Goal: Task Accomplishment & Management: Complete application form

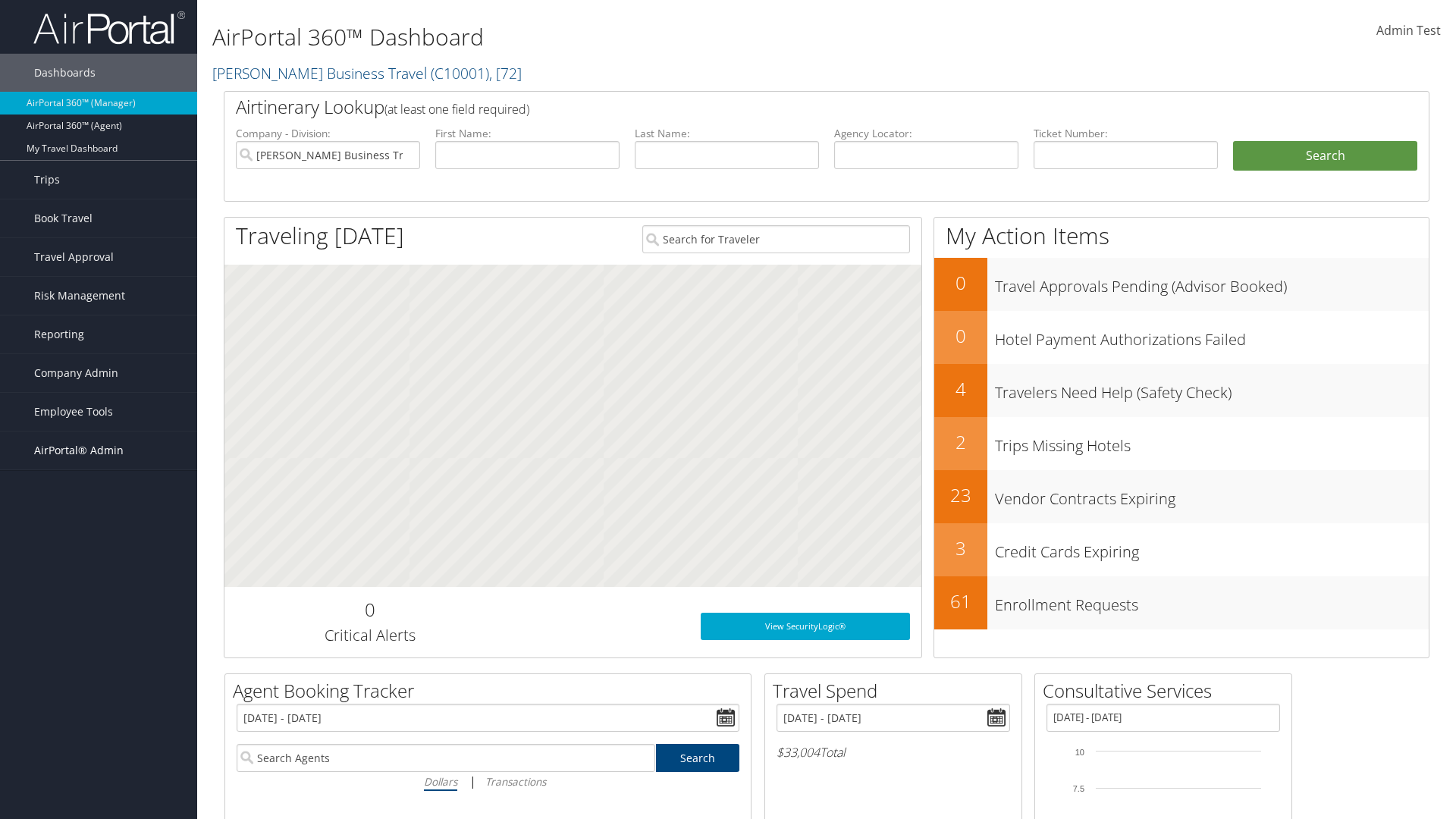
click at [99, 450] on span "AirPortal® Admin" at bounding box center [78, 450] width 89 height 38
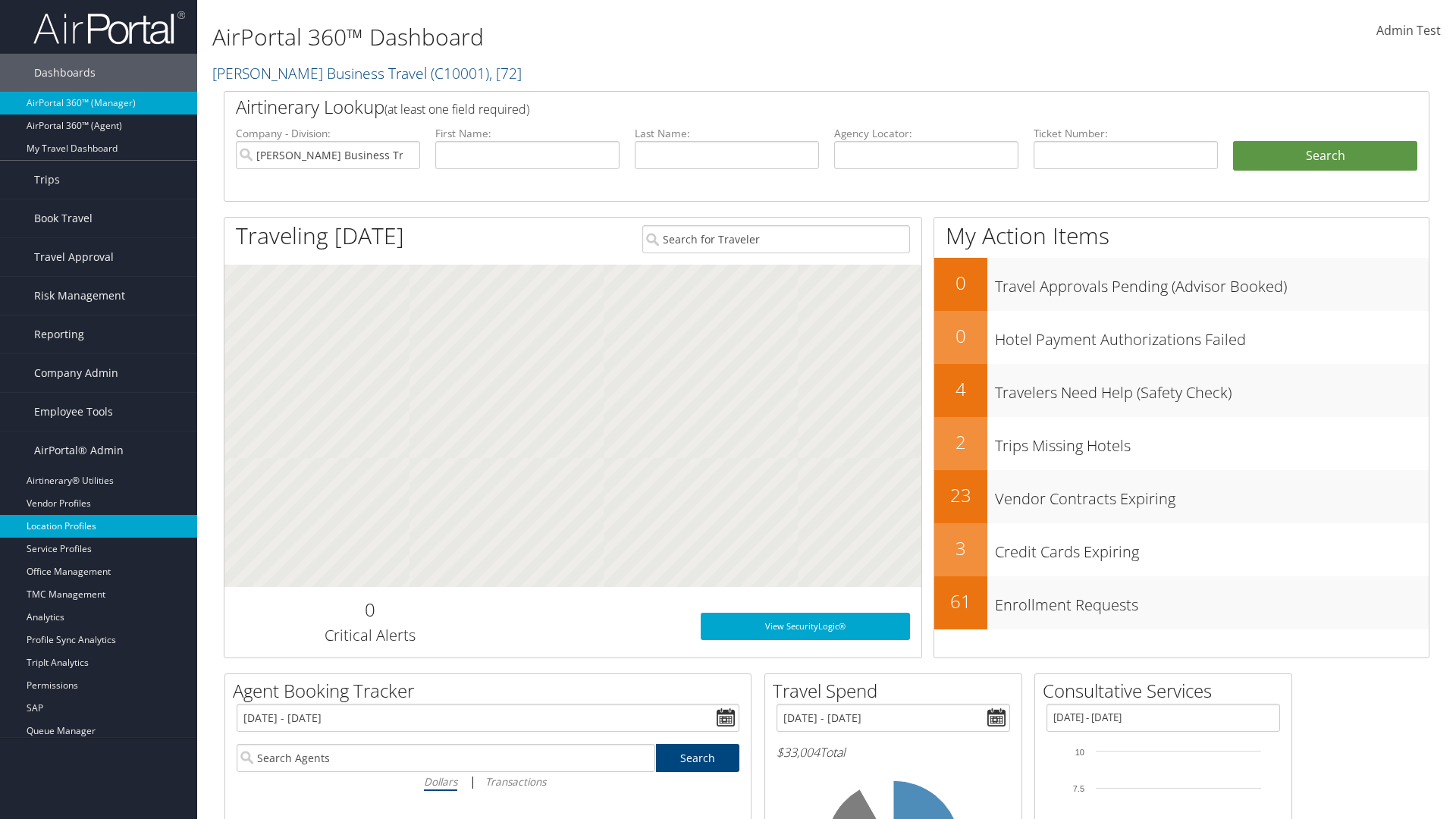
click at [99, 526] on link "Location Profiles" at bounding box center [99, 526] width 197 height 23
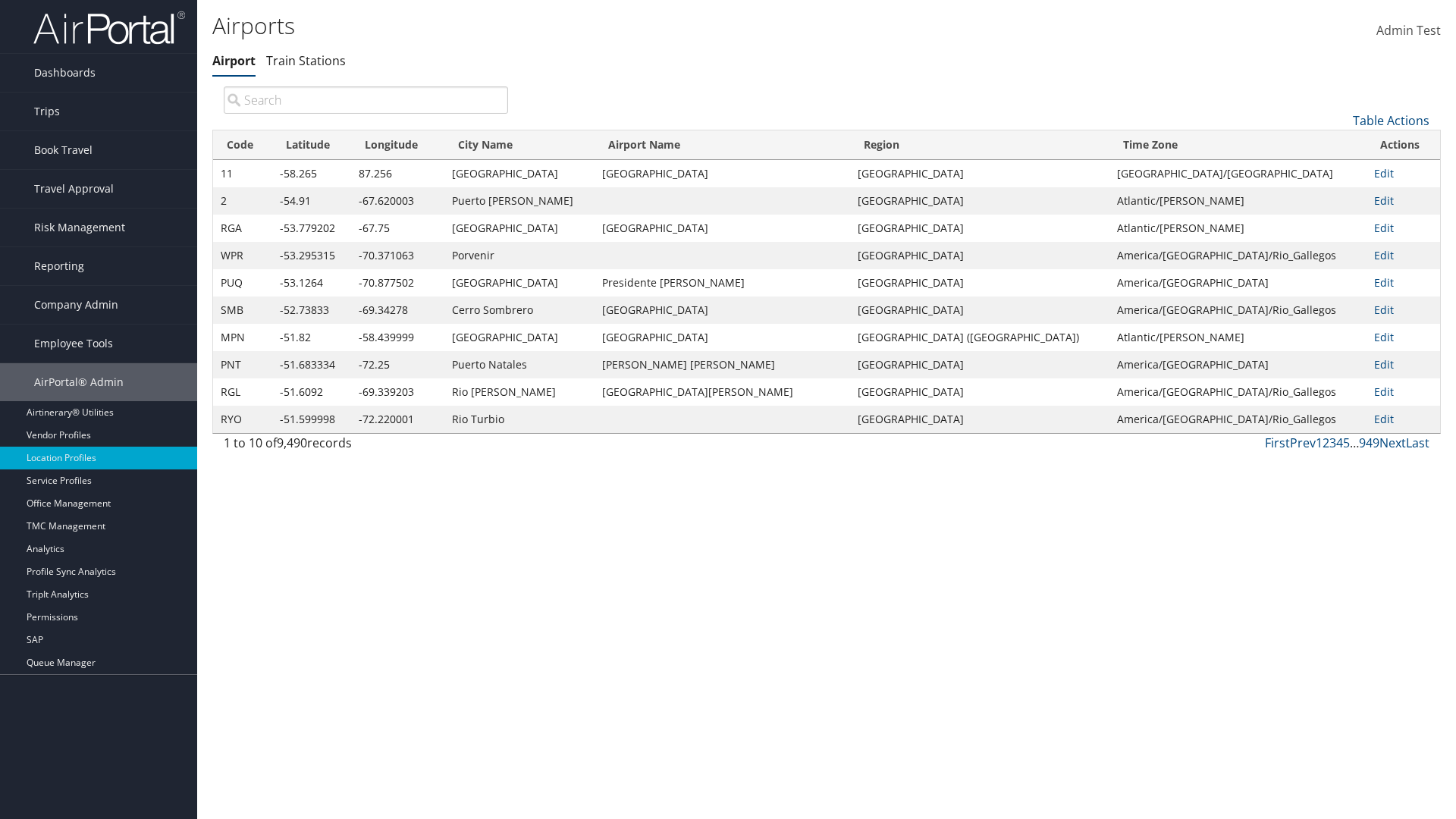
click at [1390, 120] on link "Table Actions" at bounding box center [1391, 121] width 77 height 17
click at [1340, 143] on link "New Record" at bounding box center [1340, 144] width 199 height 26
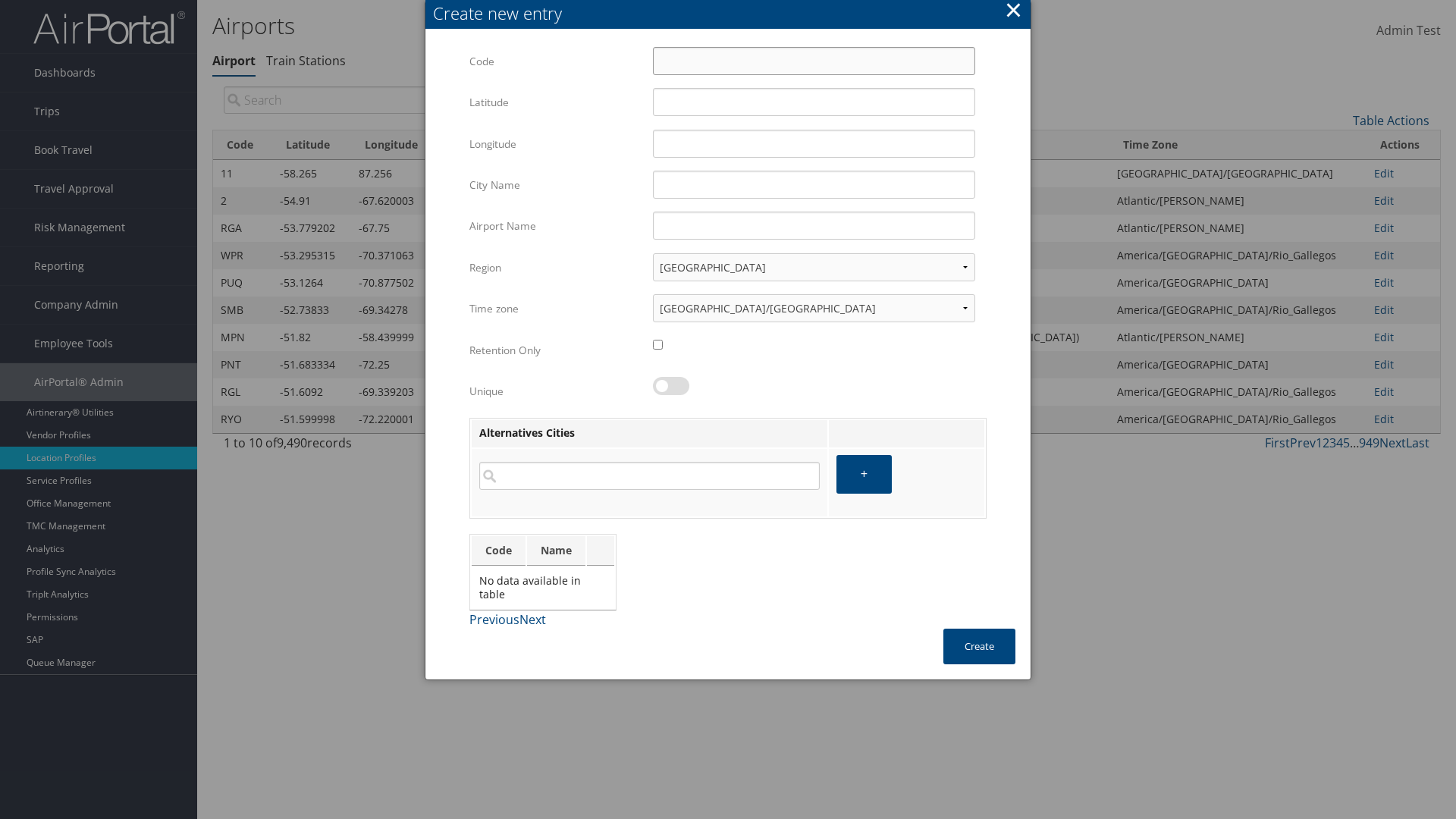
click at [814, 60] on input "Code" at bounding box center [814, 60] width 323 height 28
type input "~e"
click at [814, 101] on input "32.953182" at bounding box center [814, 101] width 323 height 28
type input "32.953182"
click at [814, 143] on input "12.016439" at bounding box center [814, 143] width 323 height 28
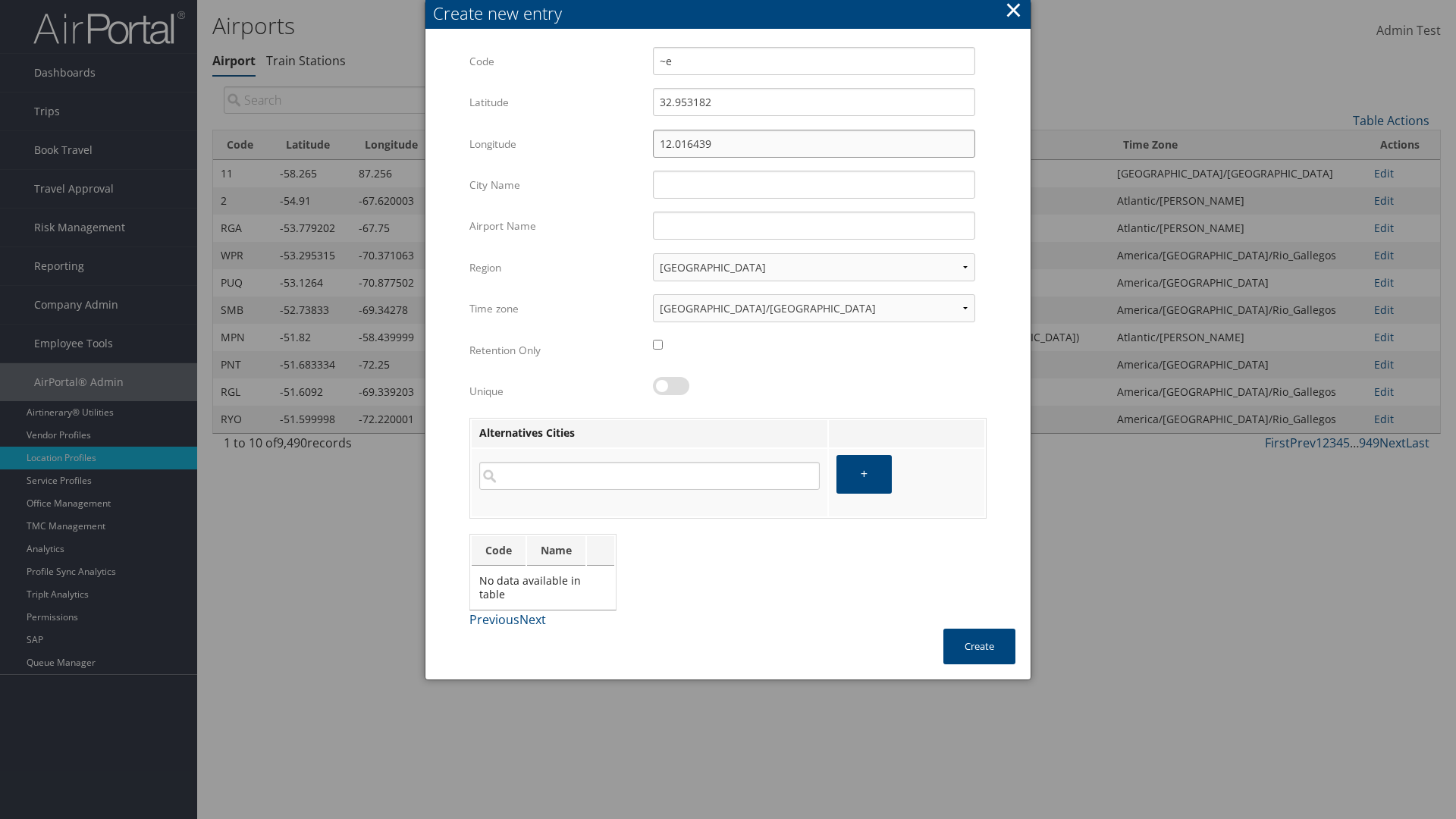
type input "12.016439"
click at [814, 185] on input "City Name" at bounding box center [814, 185] width 323 height 28
type input "Zwara"
type input "~e"
type input "Zwara"
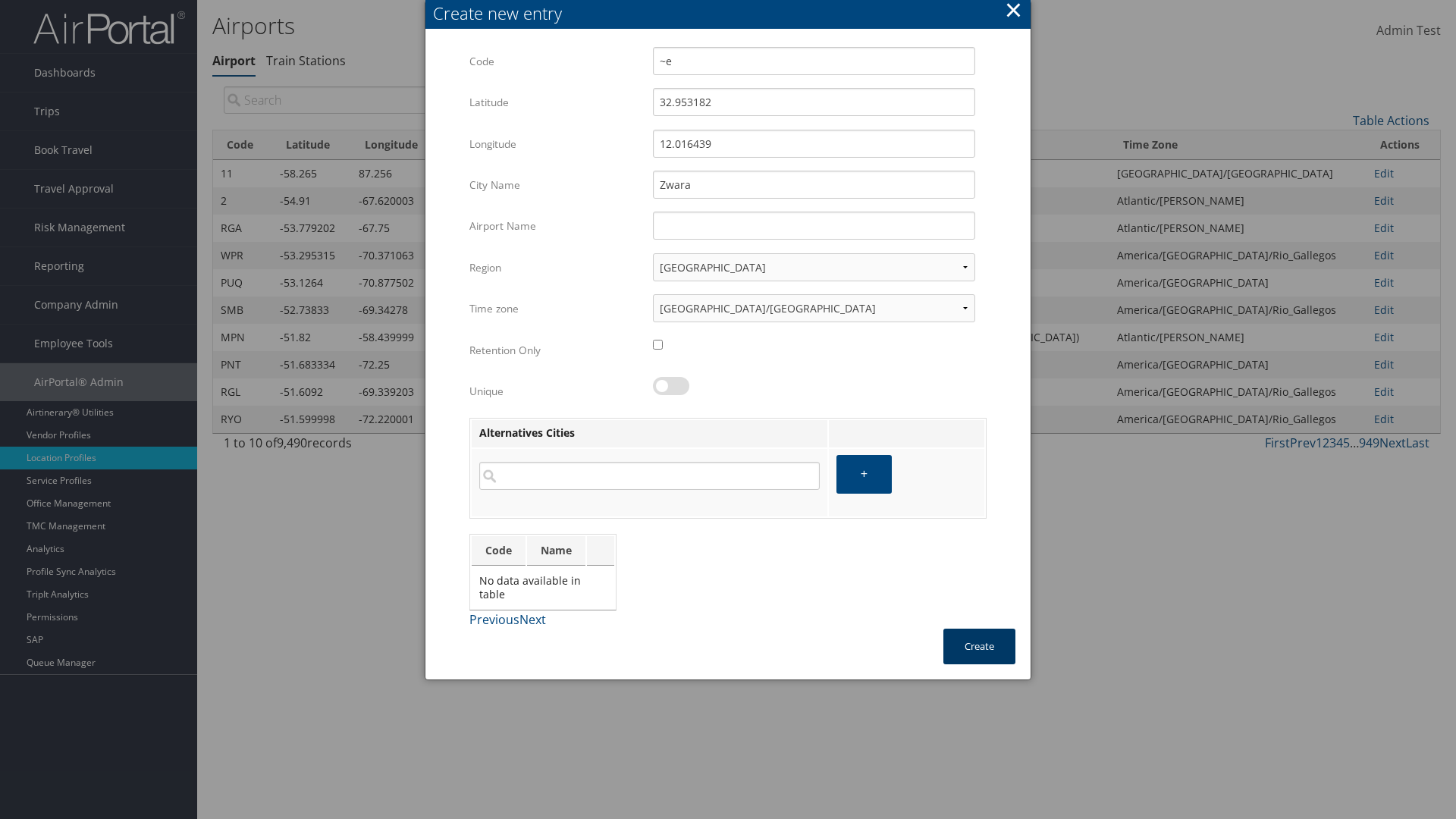
click at [979, 646] on button "Create" at bounding box center [979, 647] width 72 height 36
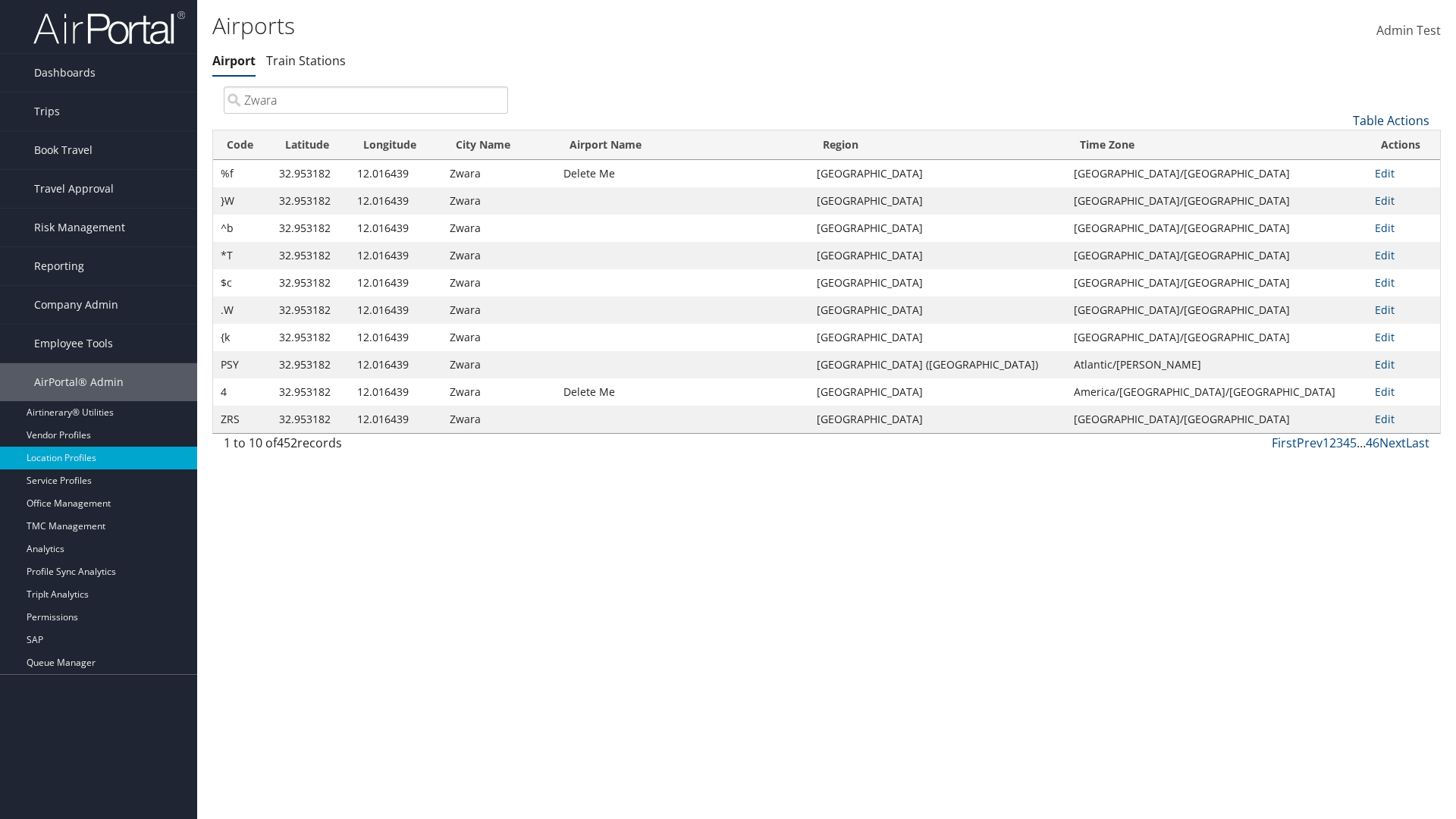
type input "Zwara"
click at [1390, 120] on link "Table Actions" at bounding box center [1391, 121] width 77 height 17
click at [1340, 169] on link "Download Report" at bounding box center [1340, 169] width 199 height 26
click at [1390, 120] on link "Table Actions" at bounding box center [1391, 121] width 77 height 17
click at [1340, 195] on link "Column Visibility" at bounding box center [1340, 196] width 199 height 26
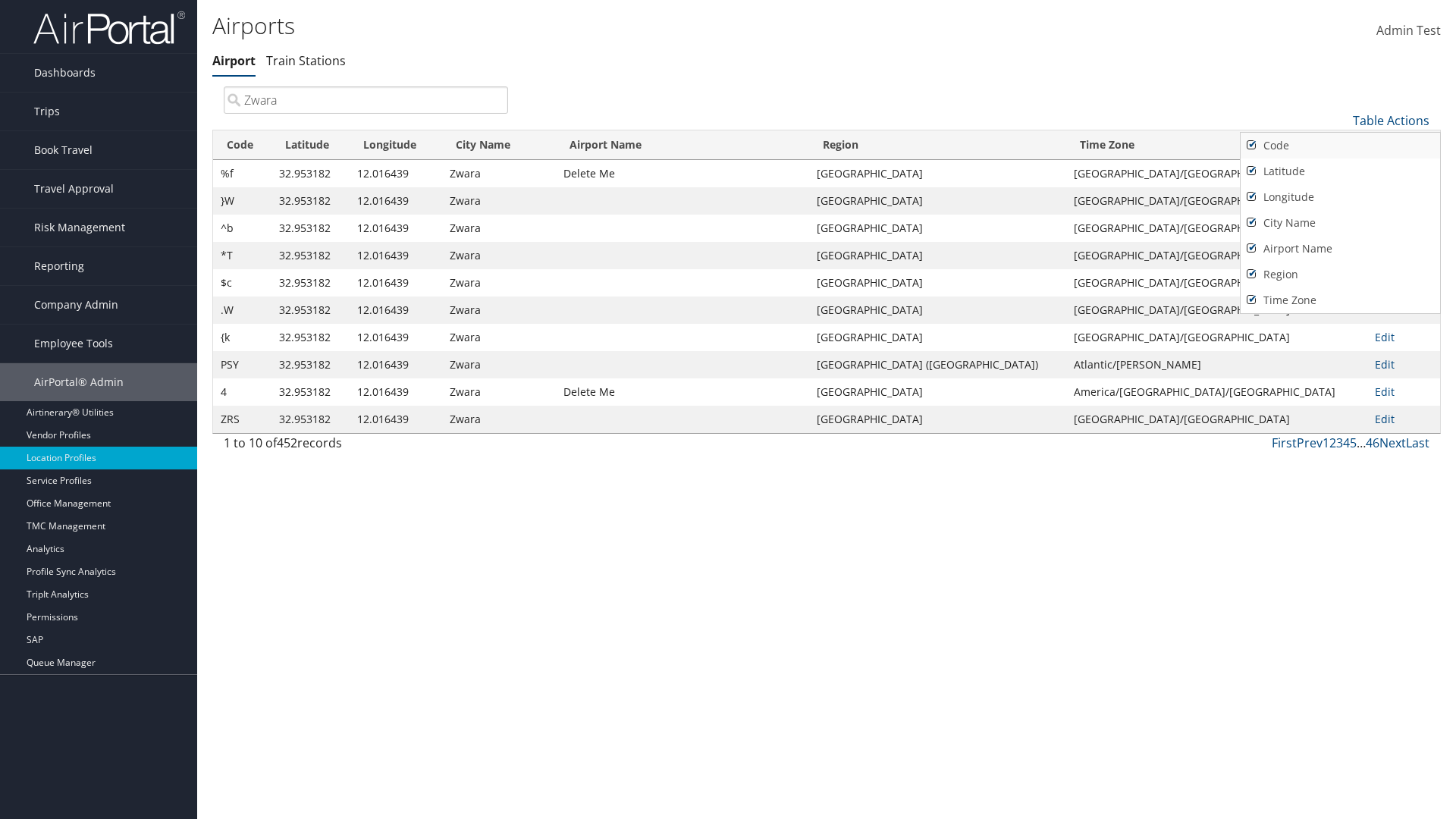
click at [1340, 145] on link "Code" at bounding box center [1340, 146] width 199 height 26
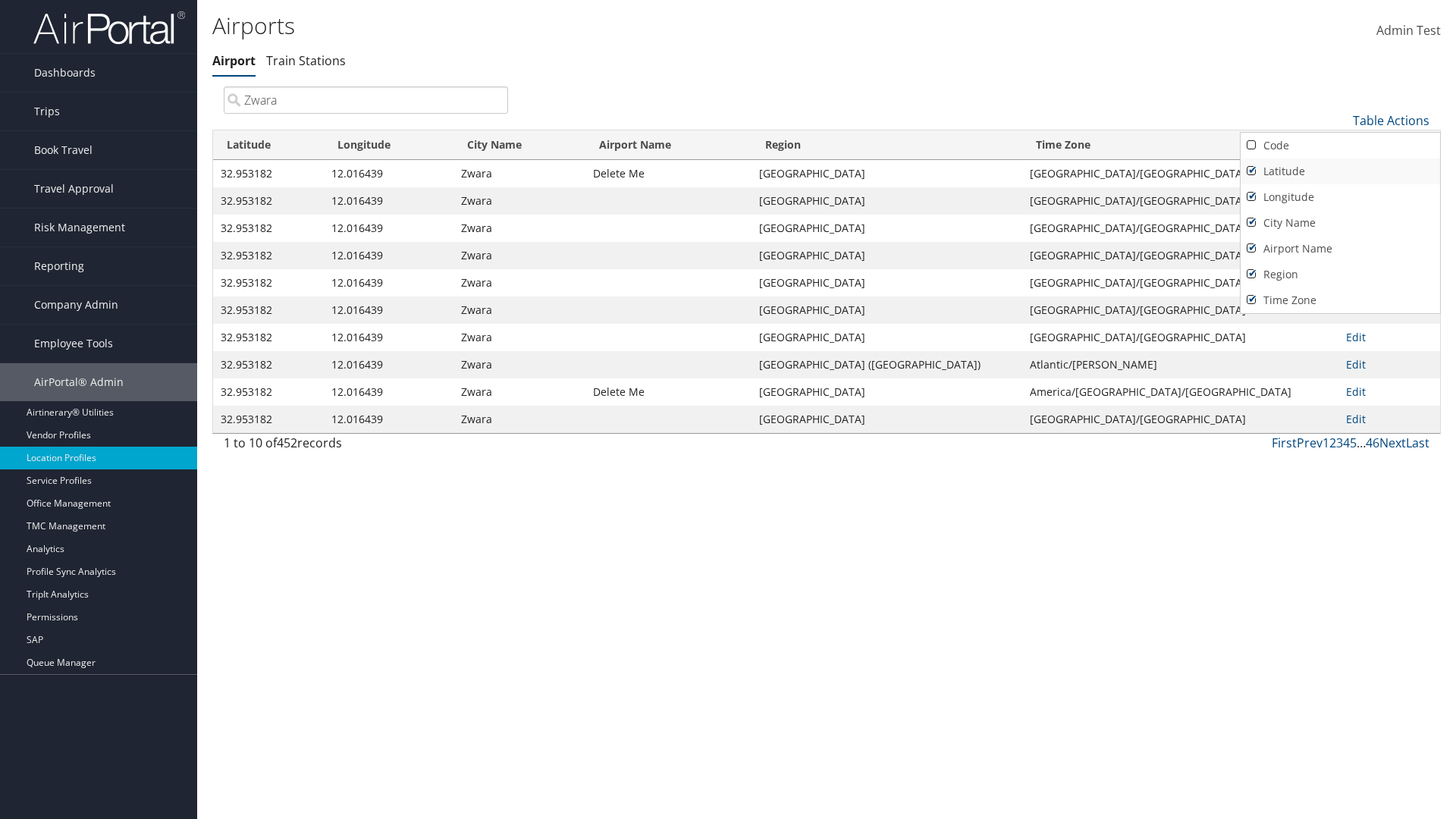
click at [1340, 171] on link "Latitude" at bounding box center [1340, 171] width 199 height 26
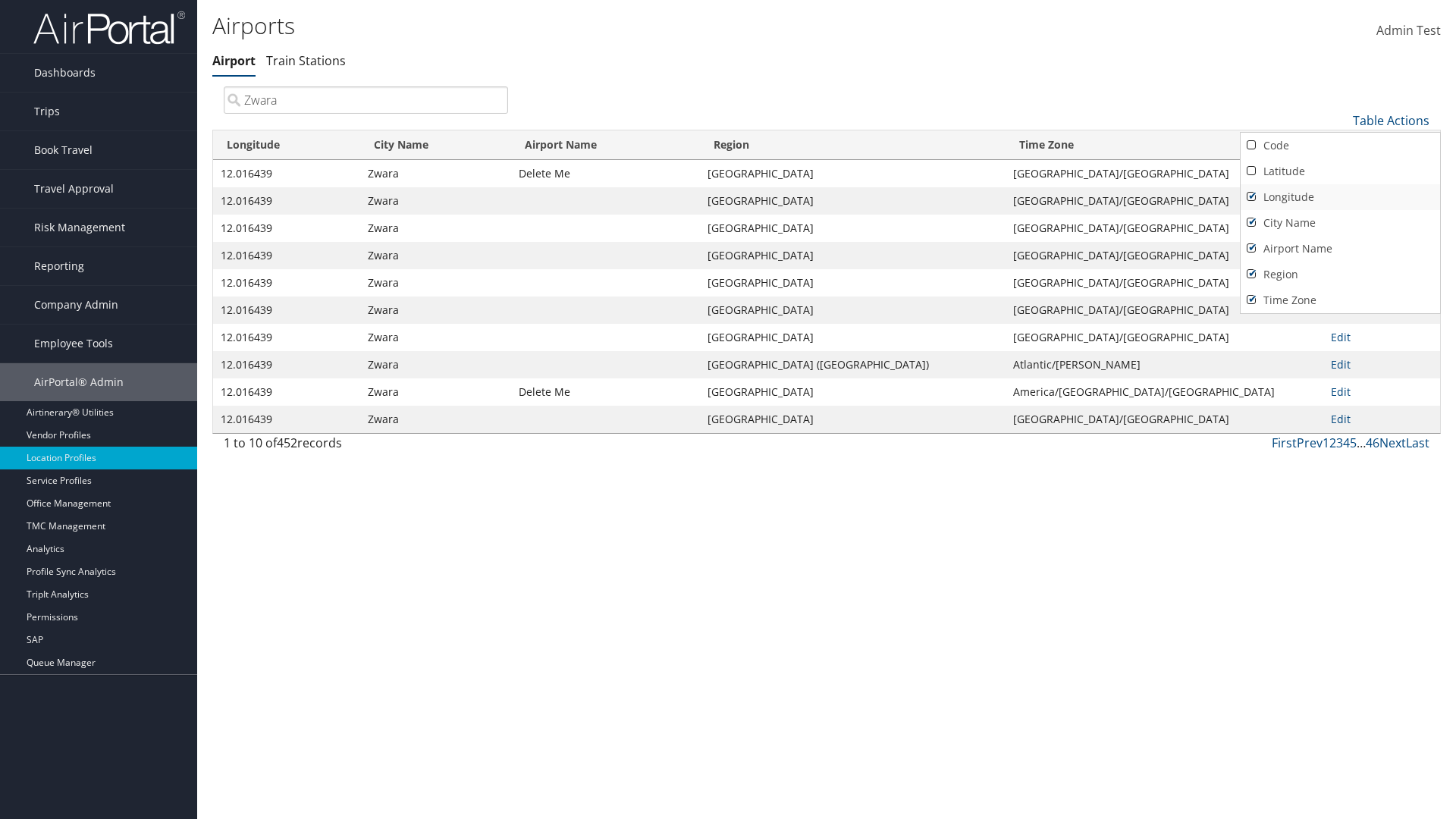
click at [1340, 197] on link "Longitude" at bounding box center [1340, 198] width 199 height 26
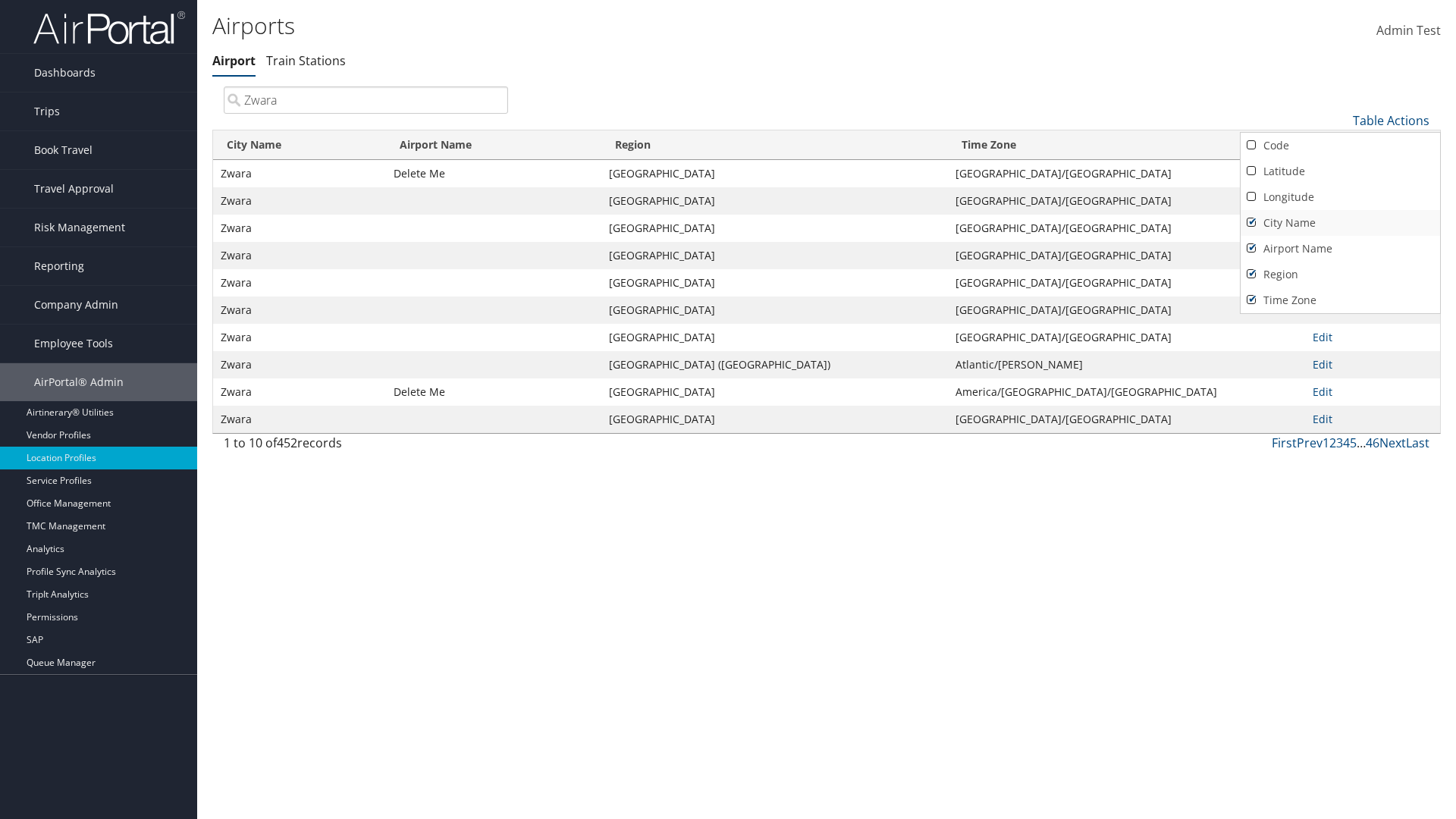
click at [1340, 222] on link "City Name" at bounding box center [1340, 223] width 199 height 26
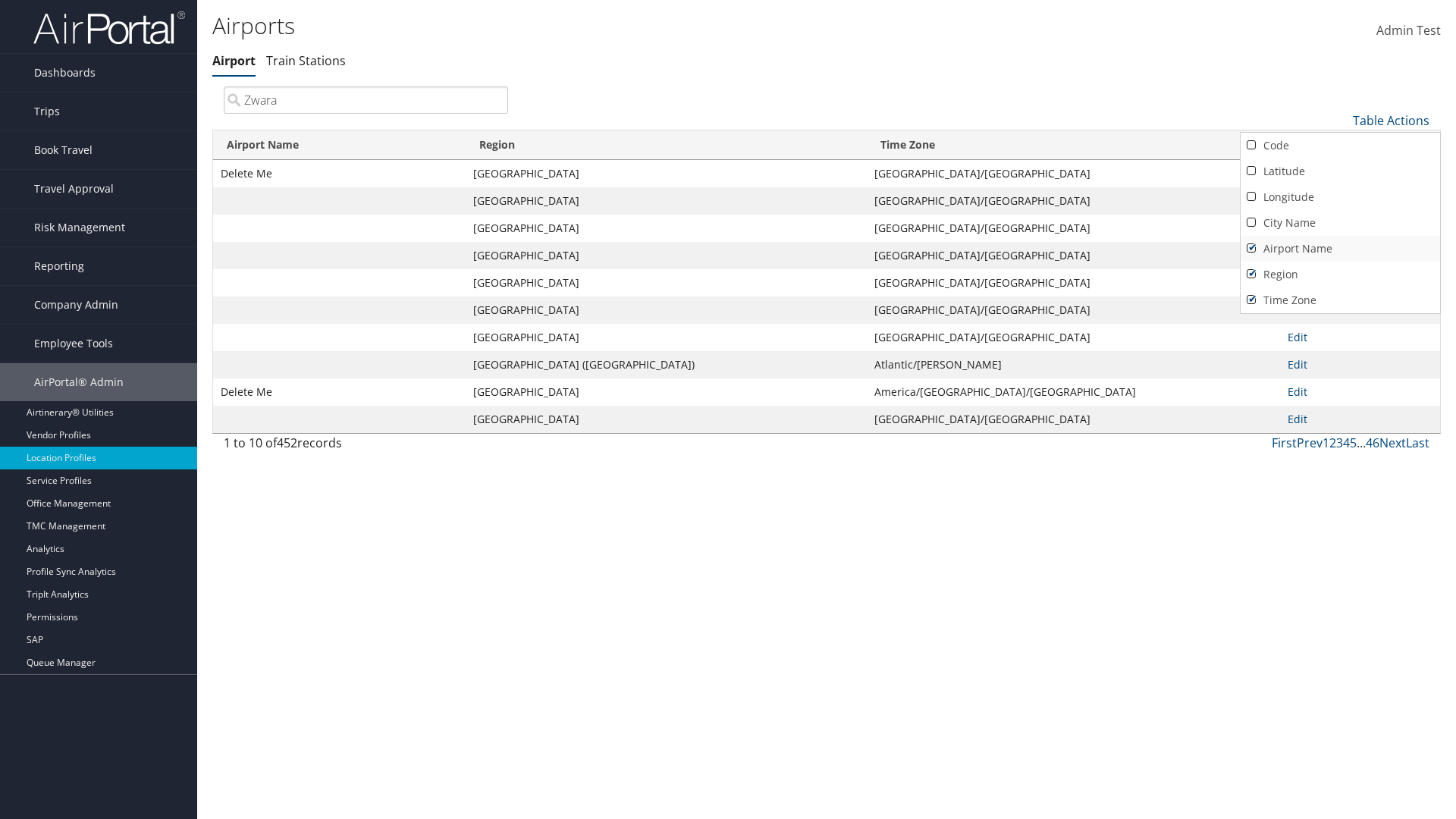
click at [1340, 248] on link "Airport Name" at bounding box center [1340, 249] width 199 height 26
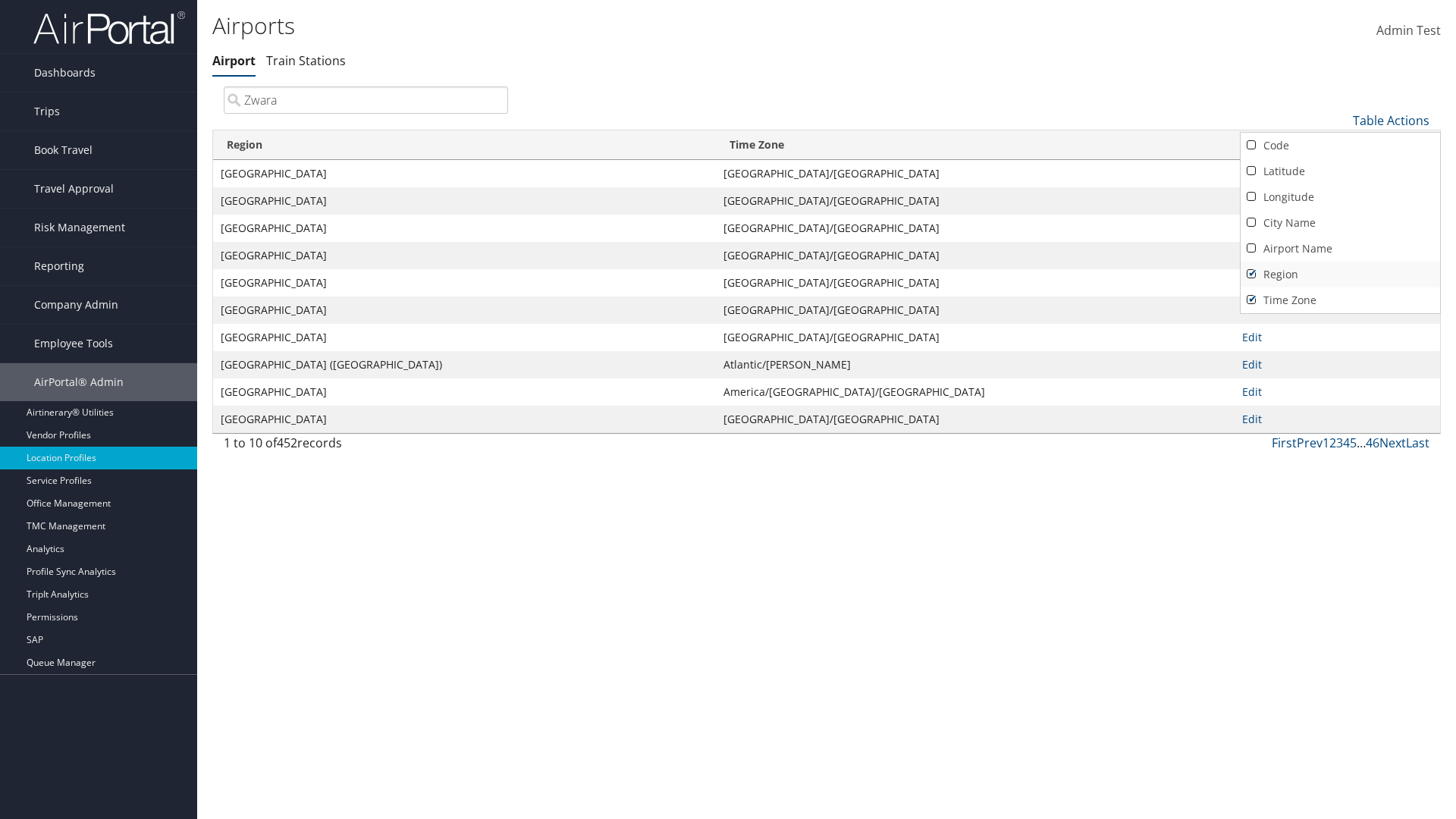
click at [1340, 274] on link "Region" at bounding box center [1340, 274] width 199 height 26
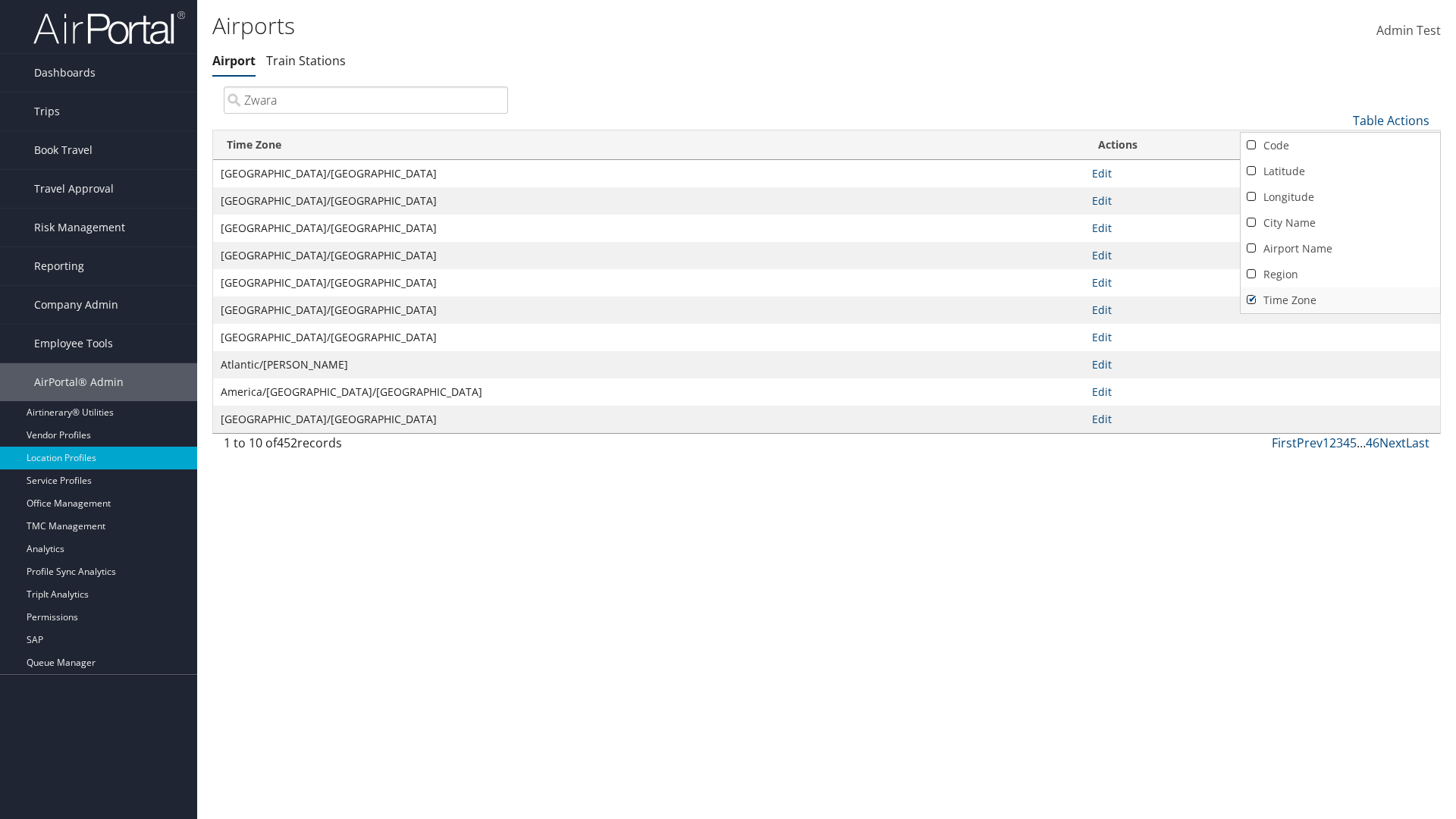
click at [1340, 300] on link "Time Zone" at bounding box center [1340, 301] width 199 height 26
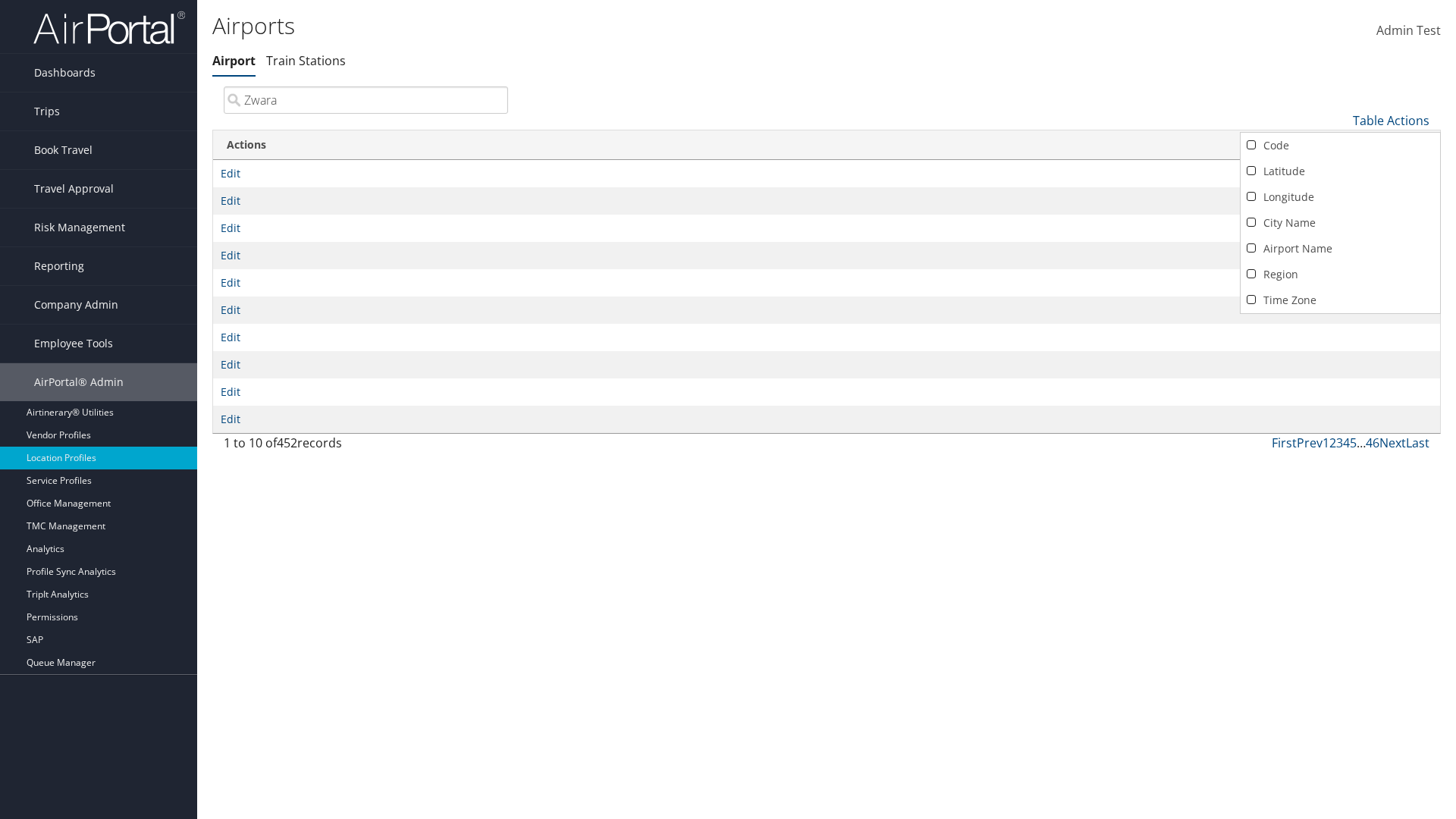
click at [728, 410] on div at bounding box center [728, 410] width 1456 height 819
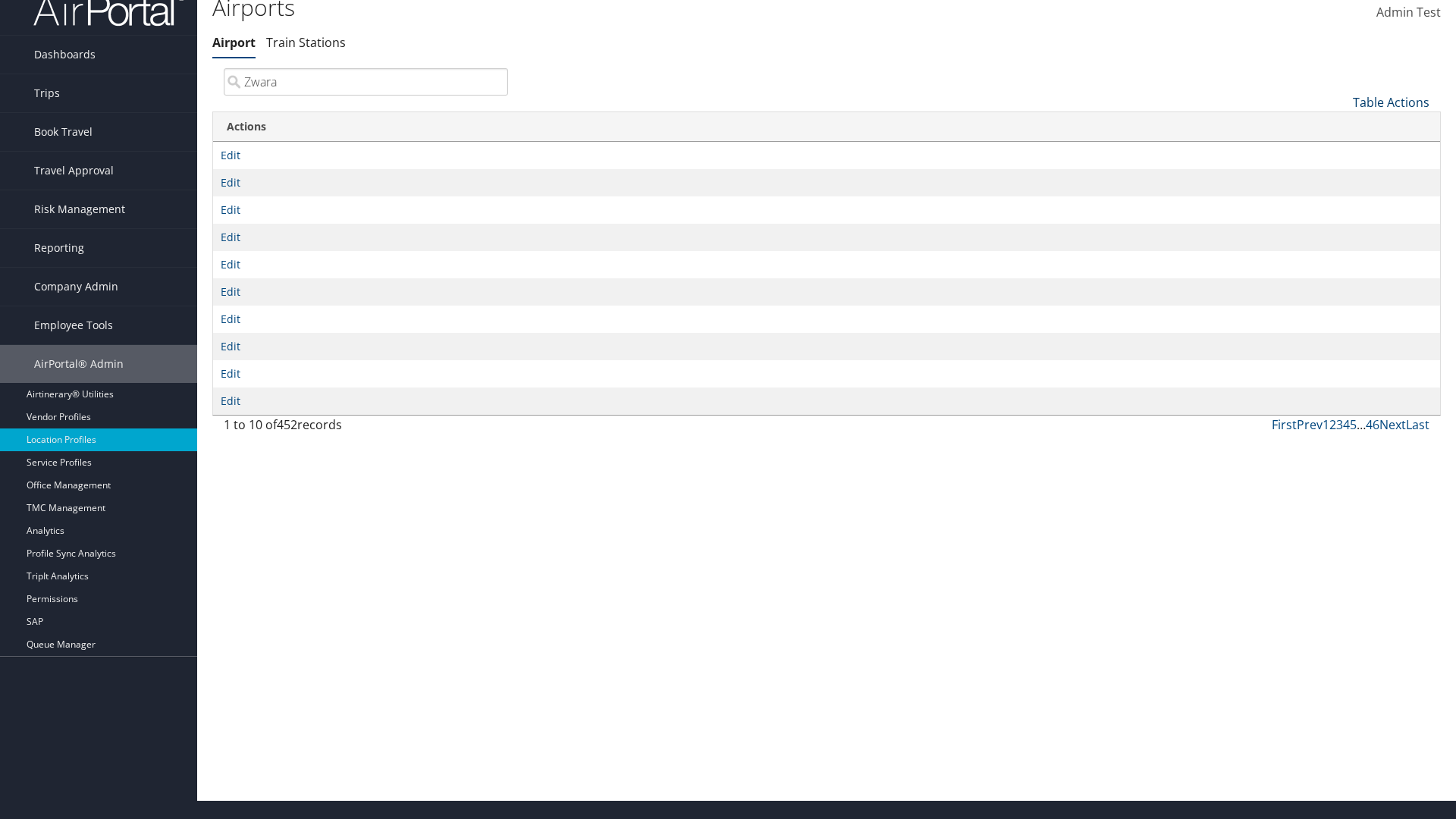
click at [1390, 101] on link "Table Actions" at bounding box center [1391, 103] width 77 height 17
click at [1340, 177] on link "Column Visibility" at bounding box center [1340, 177] width 199 height 26
click at [1340, 127] on link "Code" at bounding box center [1340, 128] width 199 height 26
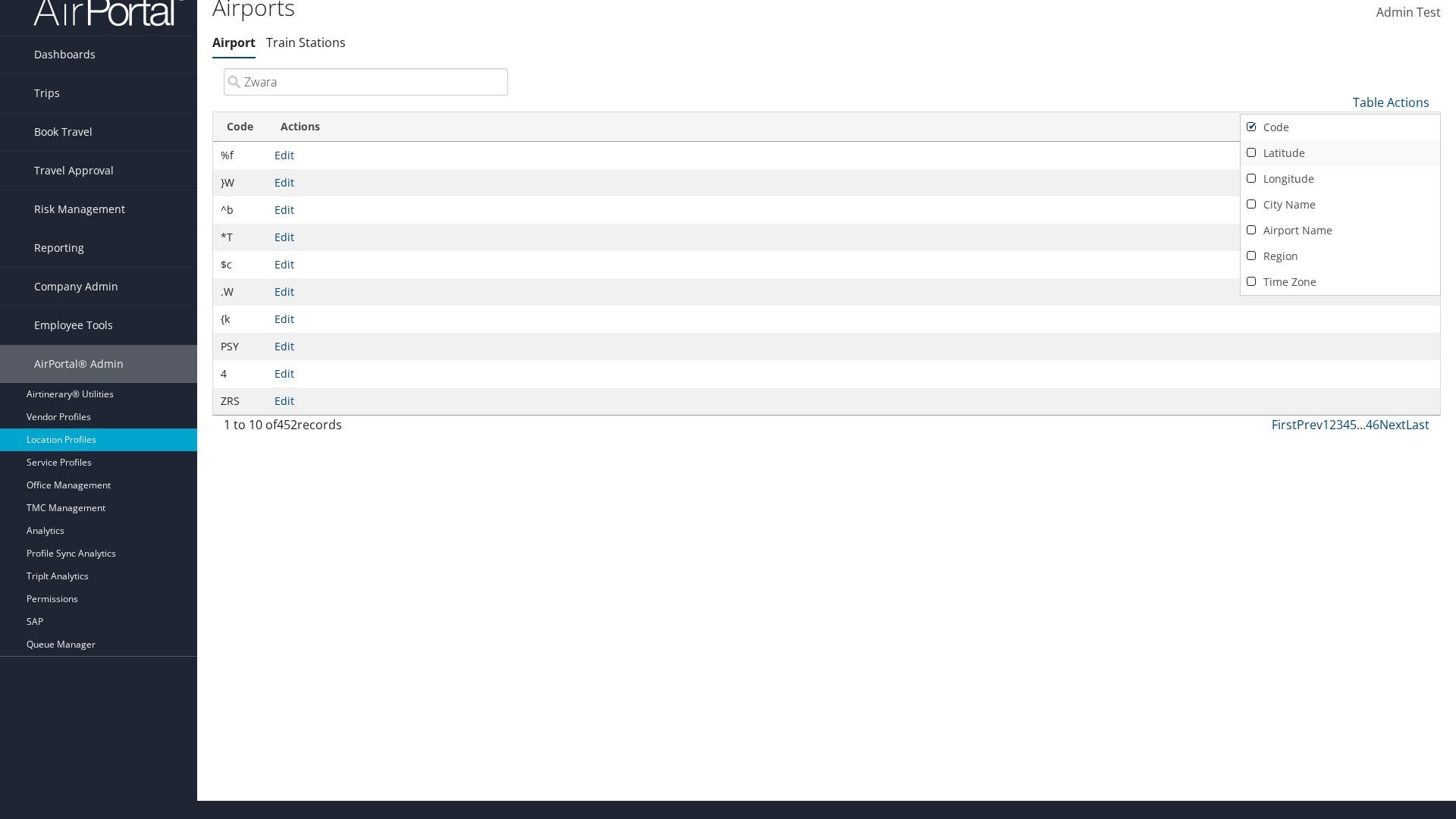
click at [1340, 152] on link "Latitude" at bounding box center [1340, 153] width 199 height 26
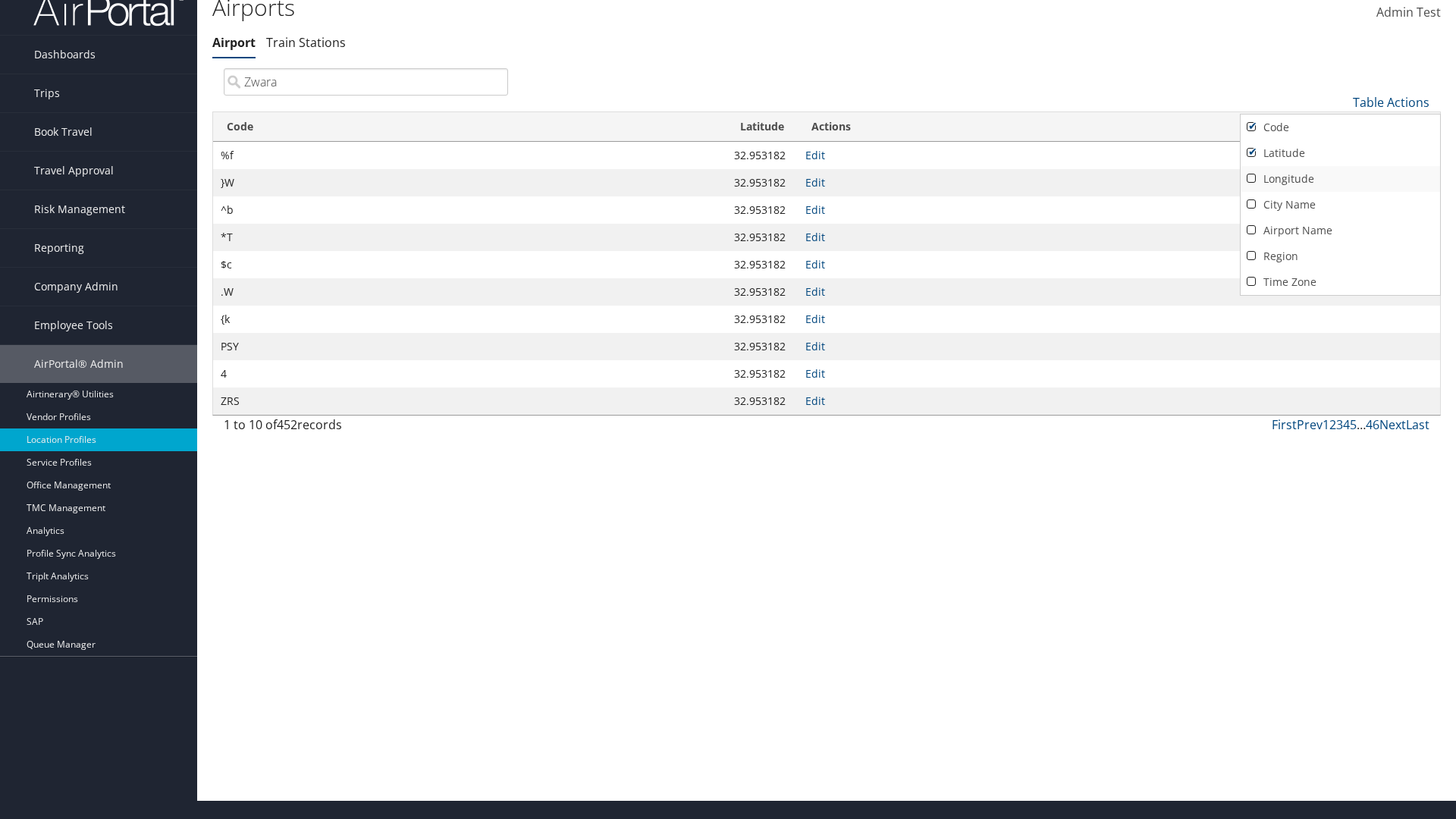
click at [1340, 178] on link "Longitude" at bounding box center [1340, 179] width 199 height 26
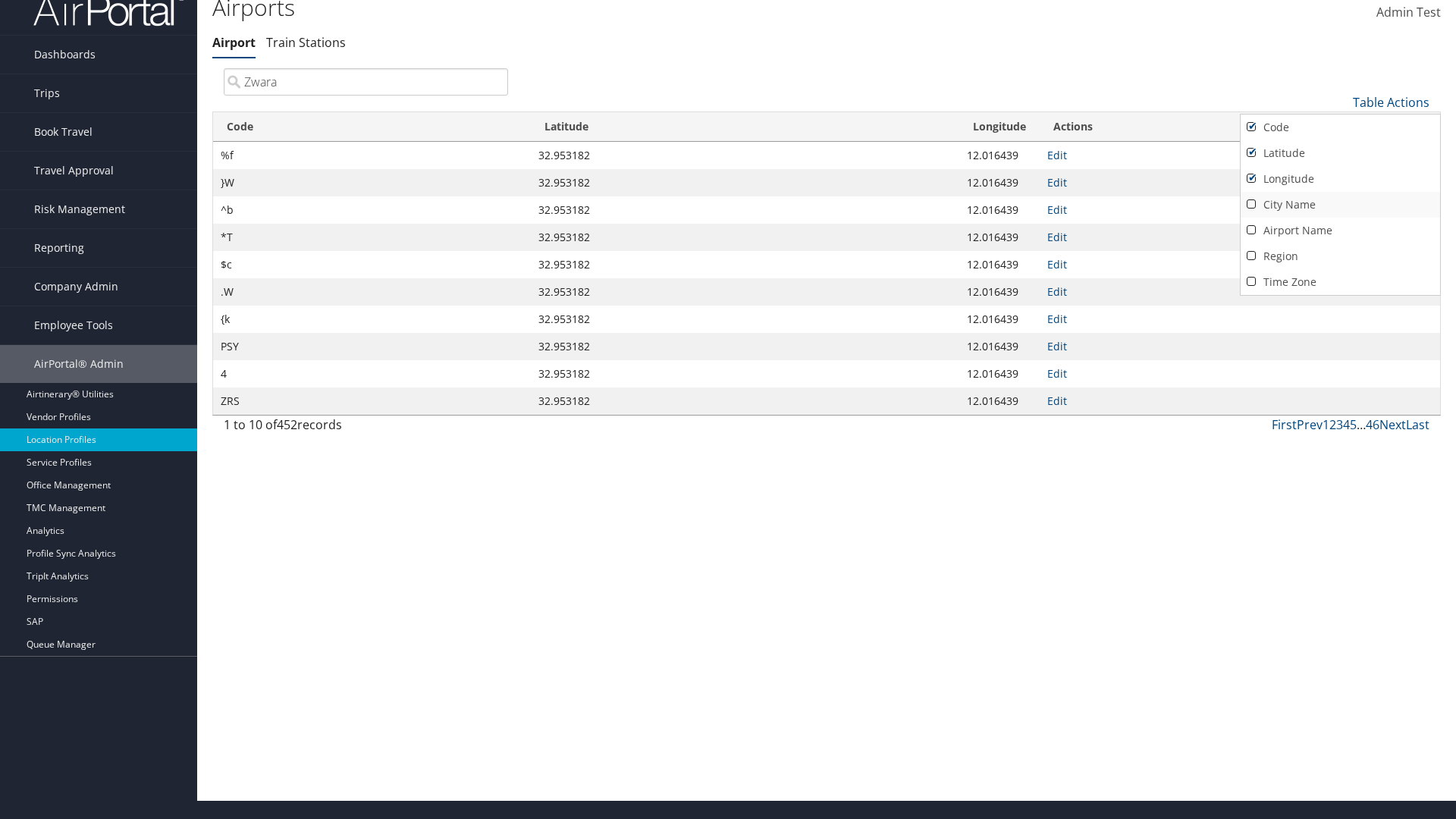
click at [1340, 204] on link "City Name" at bounding box center [1340, 204] width 199 height 26
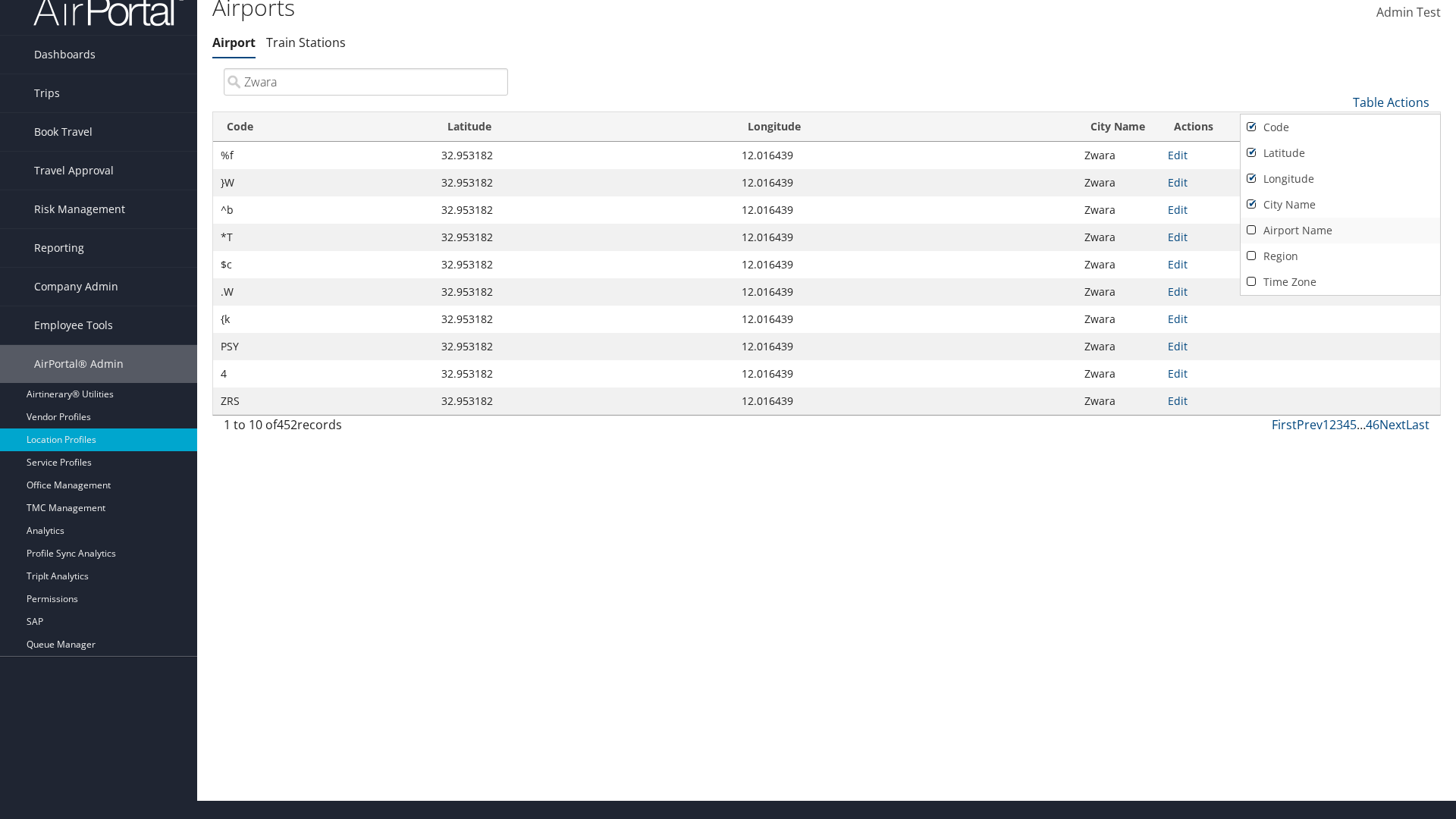
click at [1340, 230] on link "Airport Name" at bounding box center [1340, 231] width 199 height 26
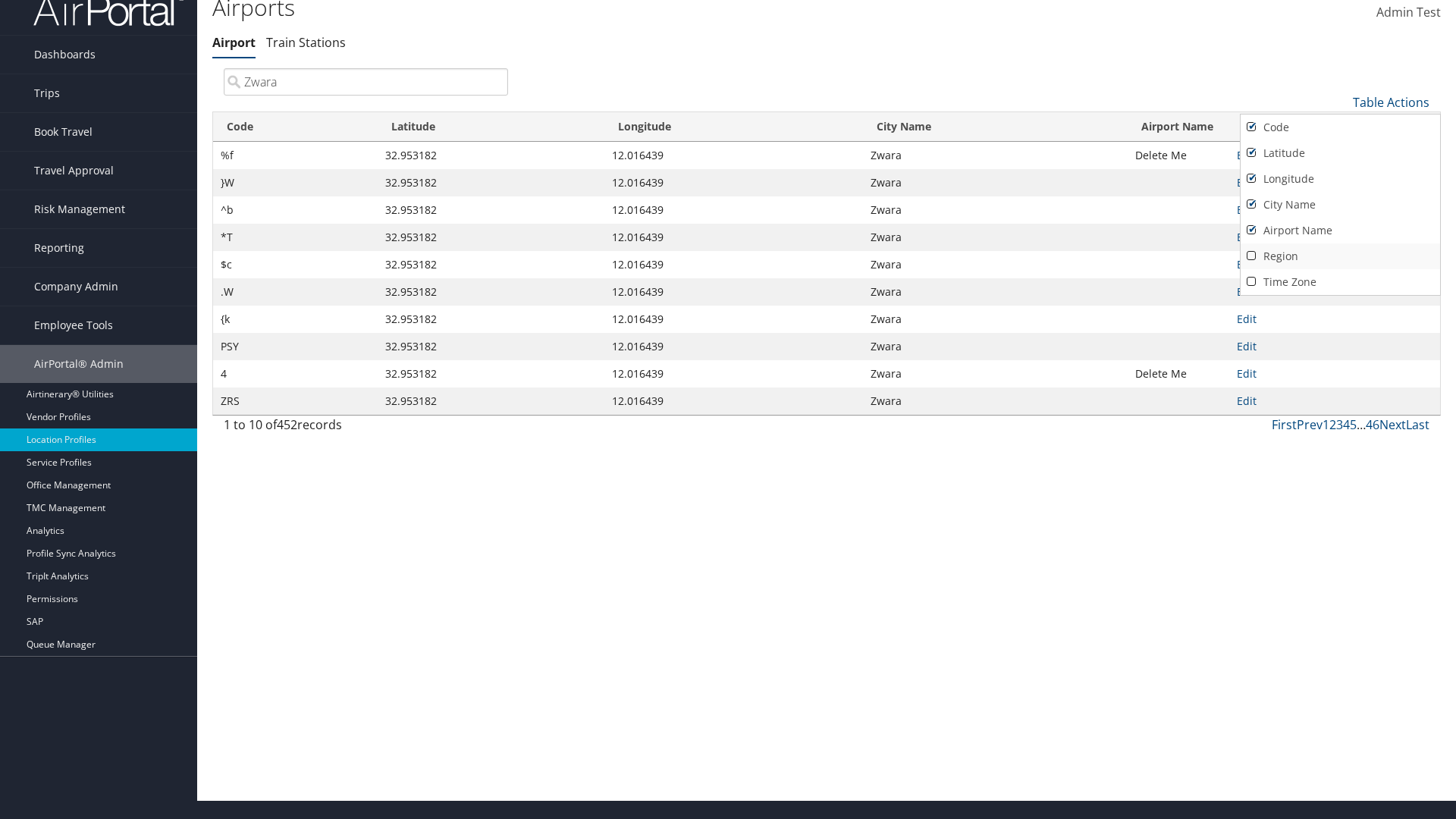
click at [1340, 255] on link "Region" at bounding box center [1340, 256] width 199 height 26
